Goal: Information Seeking & Learning: Learn about a topic

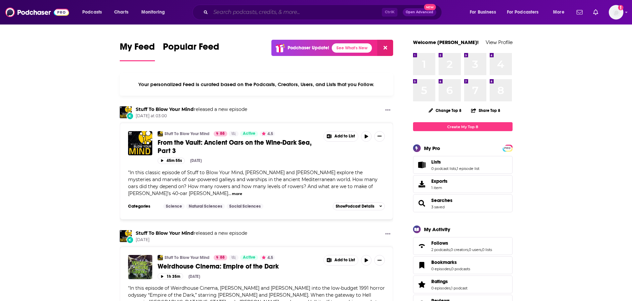
click at [237, 13] on input "Search podcasts, credits, & more..." at bounding box center [296, 12] width 171 height 11
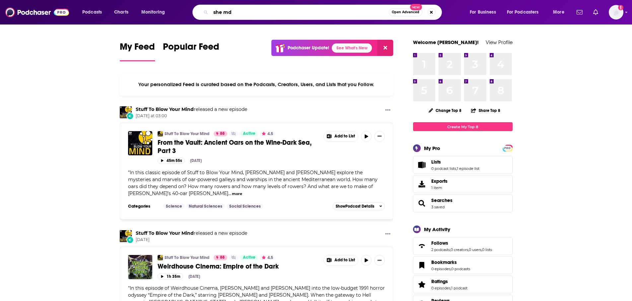
type input "she md"
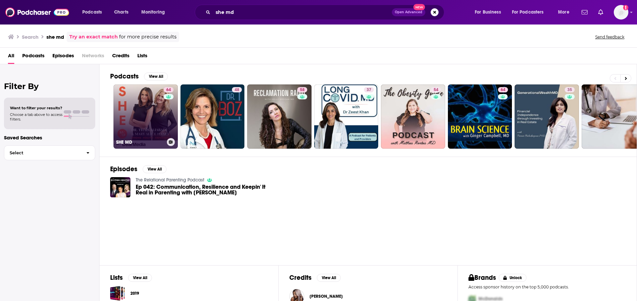
click at [148, 125] on link "64 SHE MD" at bounding box center [145, 117] width 64 height 64
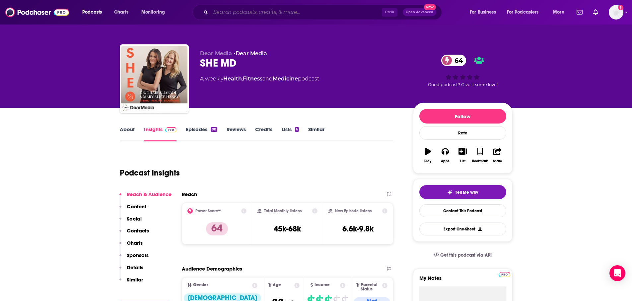
click at [315, 14] on input "Search podcasts, credits, & more..." at bounding box center [296, 12] width 171 height 11
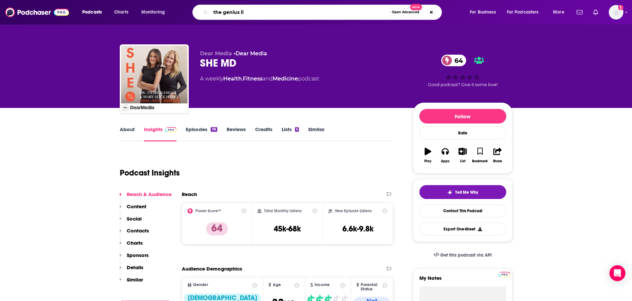
type input "the genius lif"
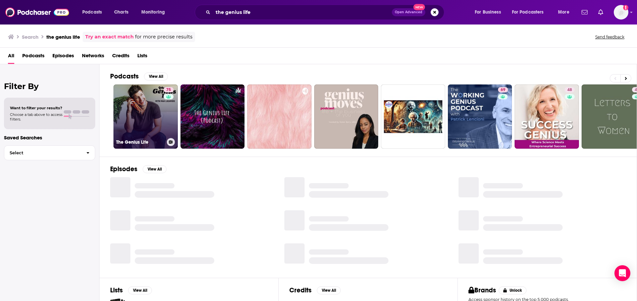
click at [134, 118] on link "75 The Genius Life" at bounding box center [145, 117] width 64 height 64
